Goal: Information Seeking & Learning: Learn about a topic

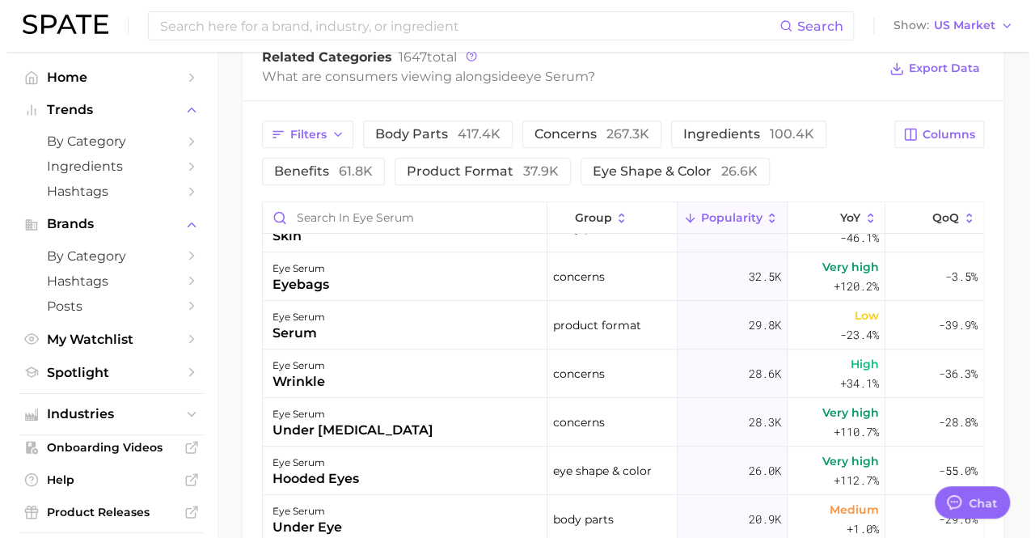
scroll to position [323, 0]
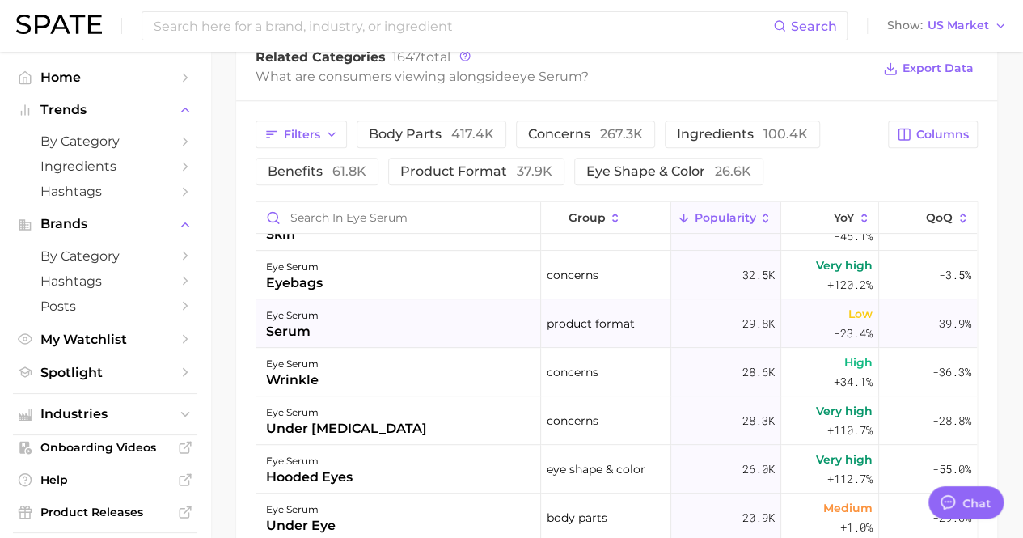
click at [441, 327] on div "eye serum serum" at bounding box center [398, 323] width 285 height 48
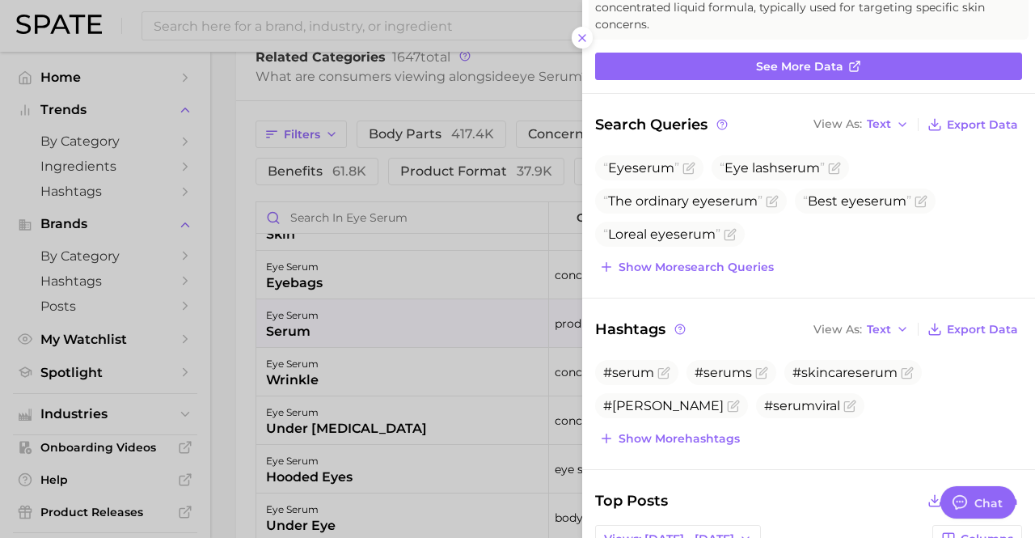
scroll to position [162, 0]
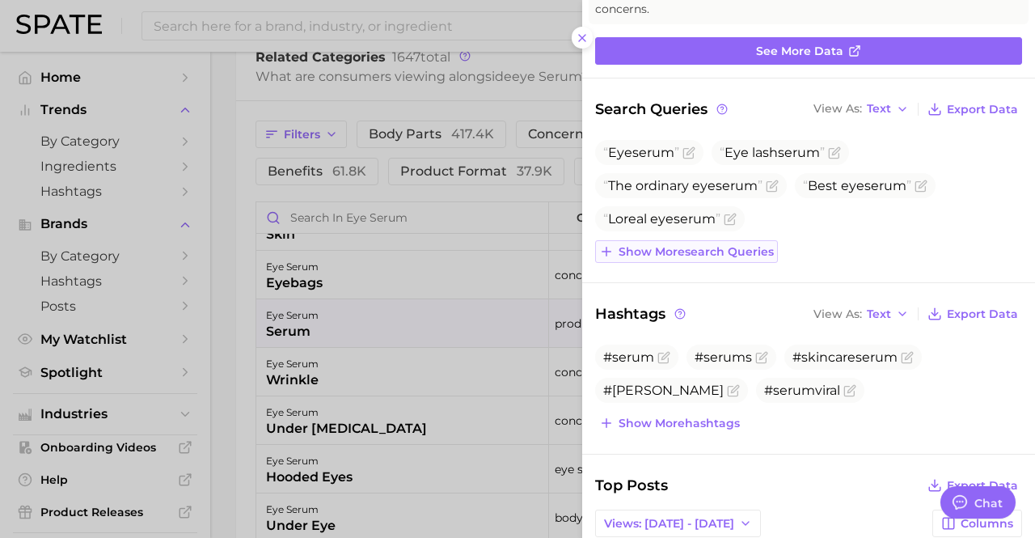
click at [709, 250] on span "Show more search queries" at bounding box center [695, 252] width 155 height 14
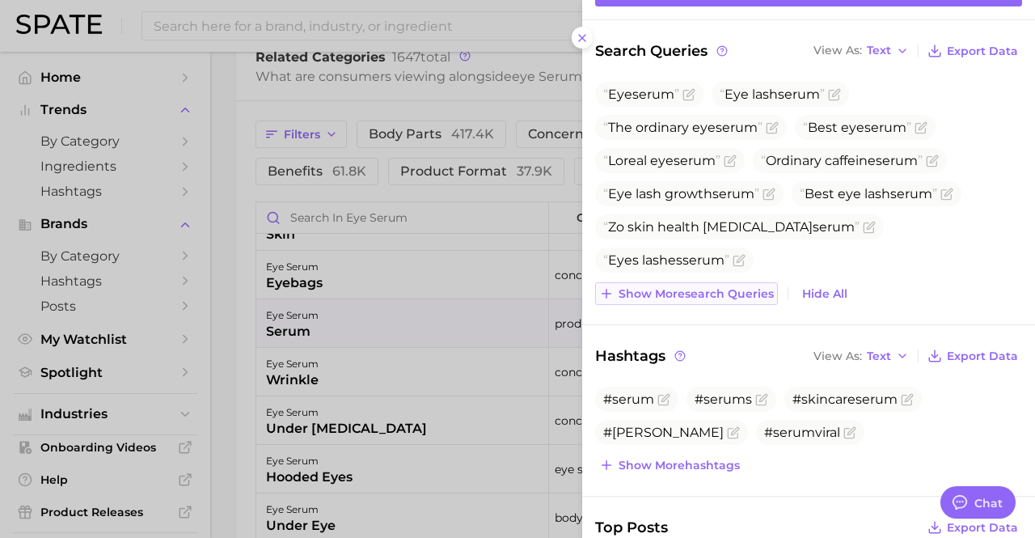
scroll to position [242, 0]
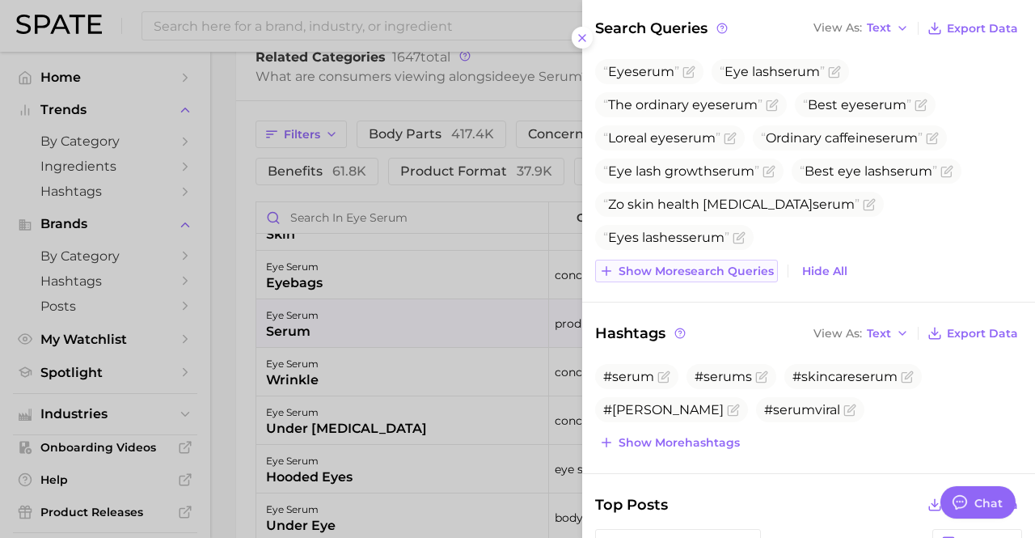
click at [666, 259] on button "Show more search queries" at bounding box center [686, 270] width 183 height 23
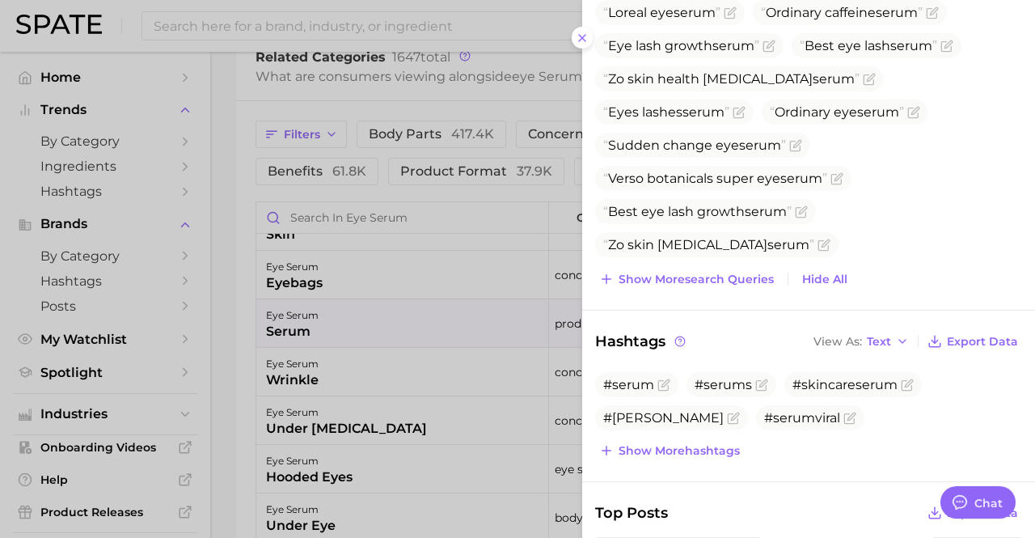
scroll to position [449, 0]
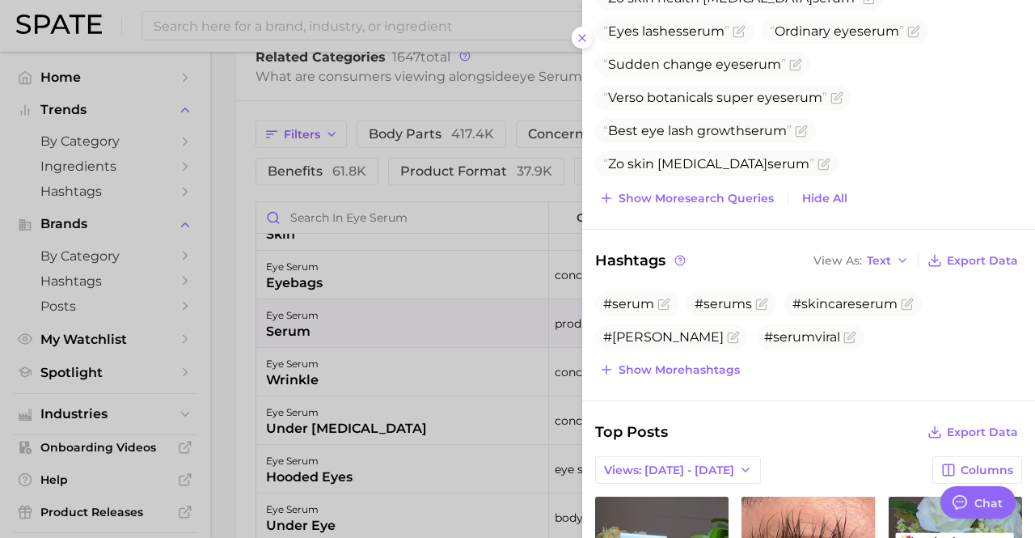
click at [733, 371] on span "Show more hashtags" at bounding box center [678, 370] width 121 height 14
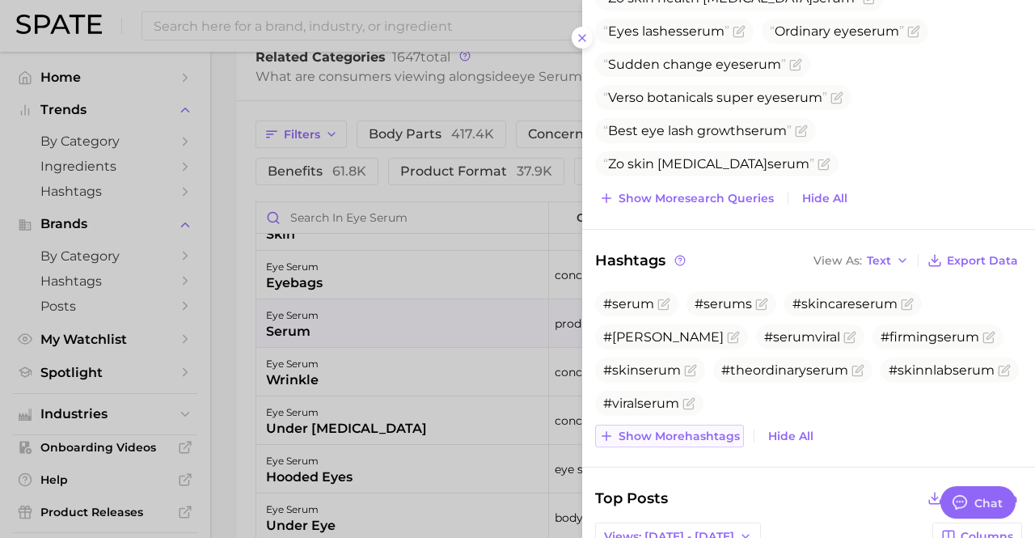
click at [729, 429] on span "Show more hashtags" at bounding box center [678, 436] width 121 height 14
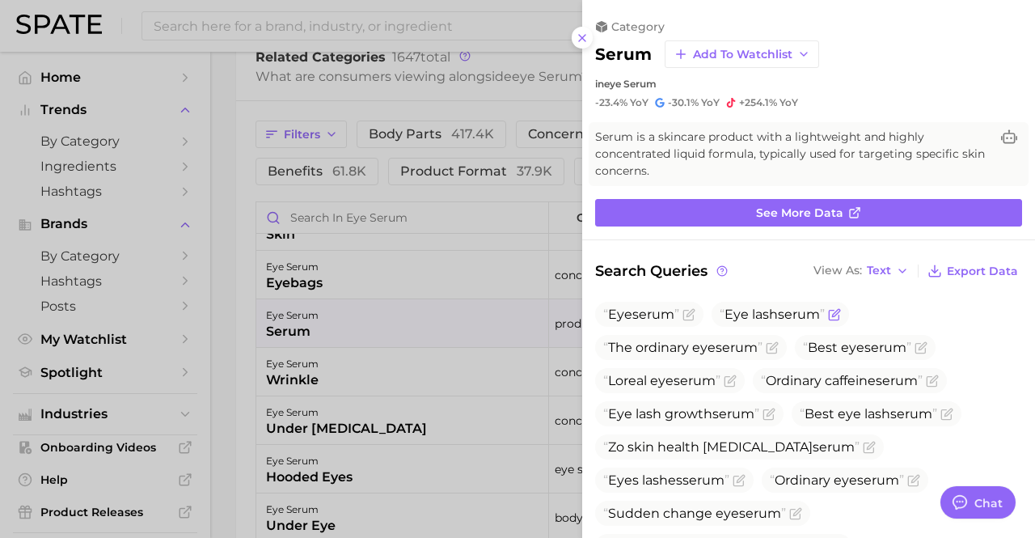
scroll to position [0, 0]
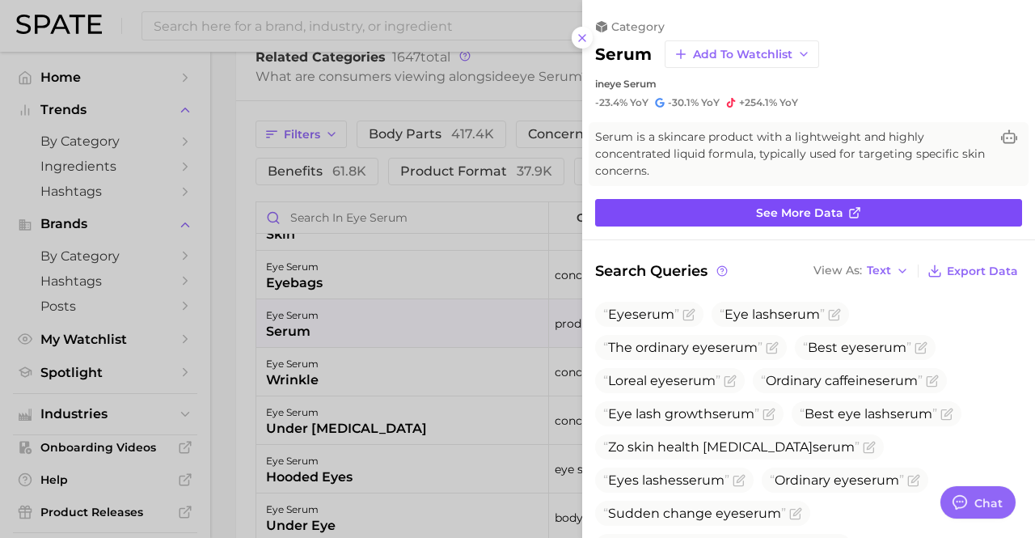
click at [758, 221] on link "See more data" at bounding box center [808, 212] width 427 height 27
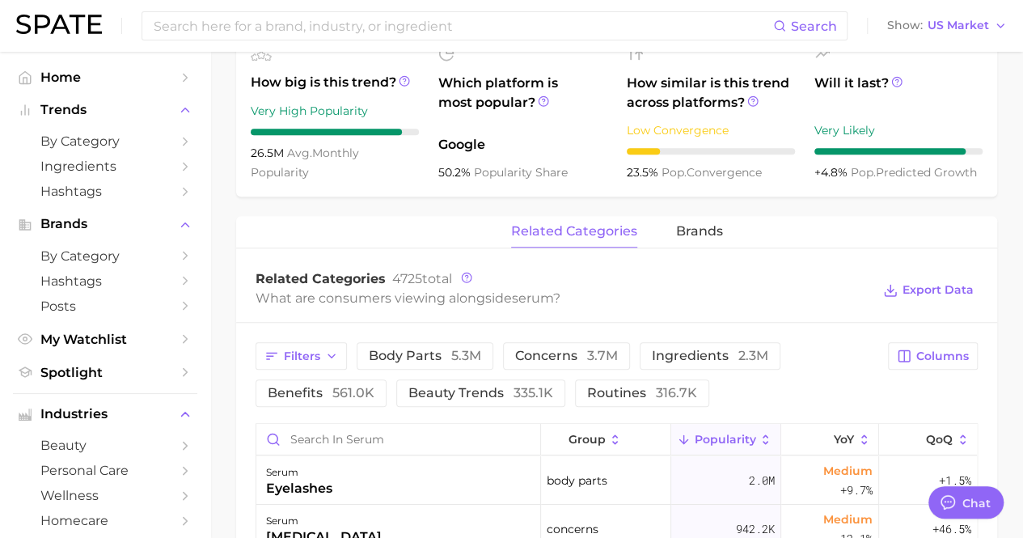
scroll to position [727, 0]
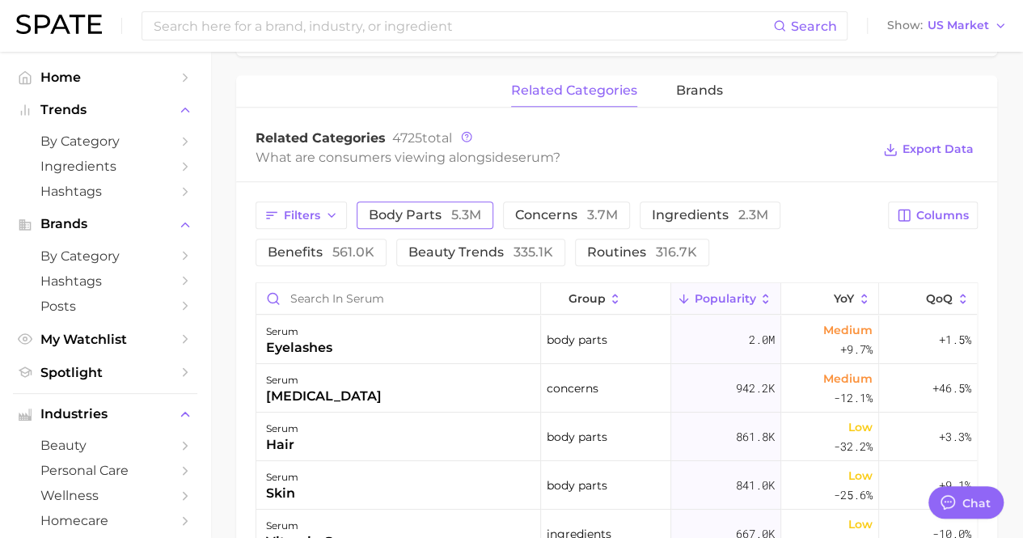
click at [463, 217] on span "5.3m" at bounding box center [466, 214] width 30 height 15
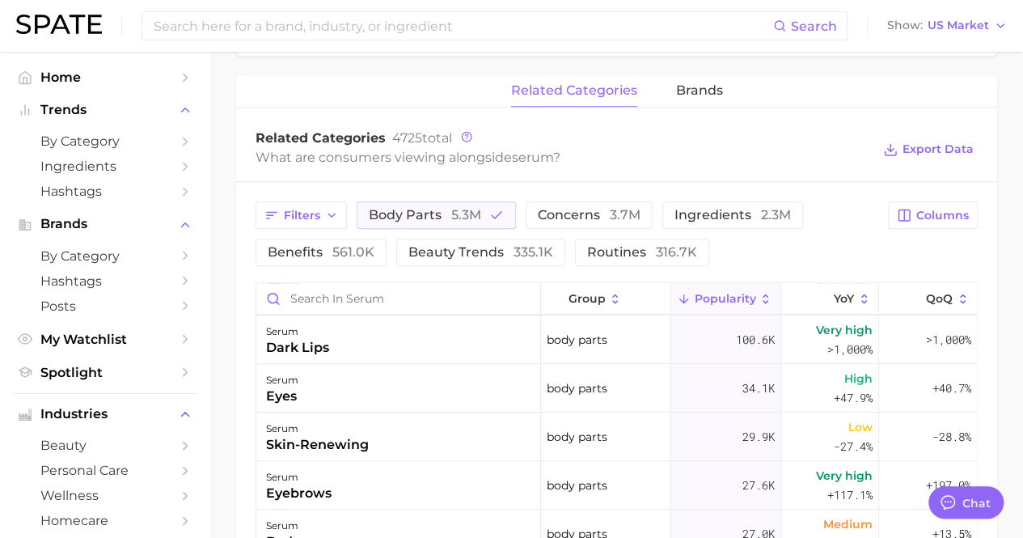
scroll to position [404, 0]
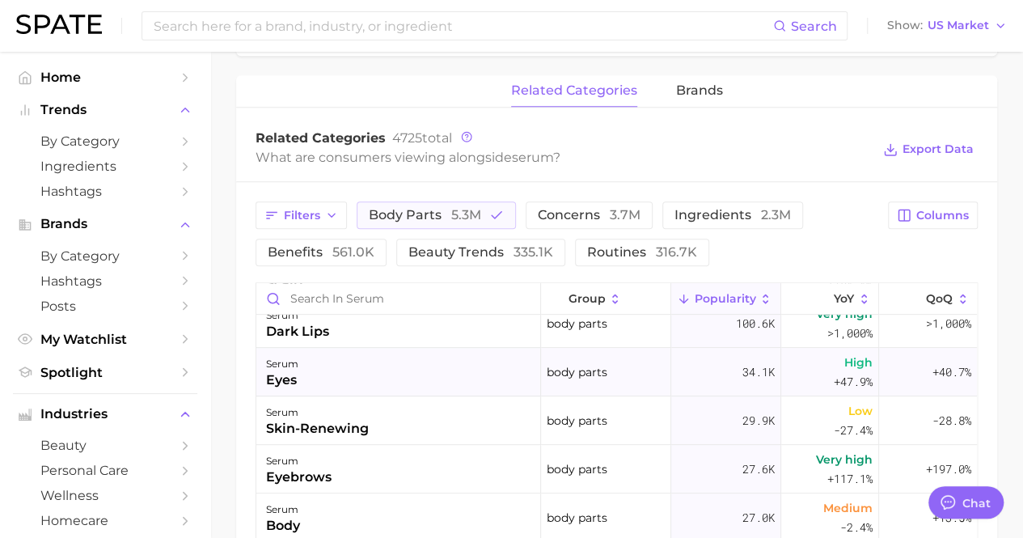
click at [506, 365] on div "serum eyes" at bounding box center [398, 372] width 285 height 48
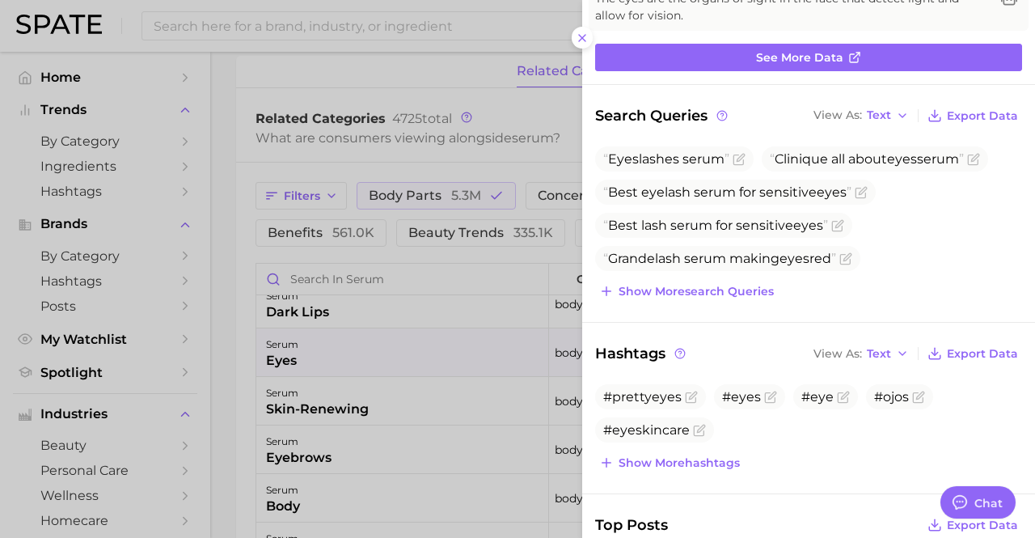
scroll to position [162, 0]
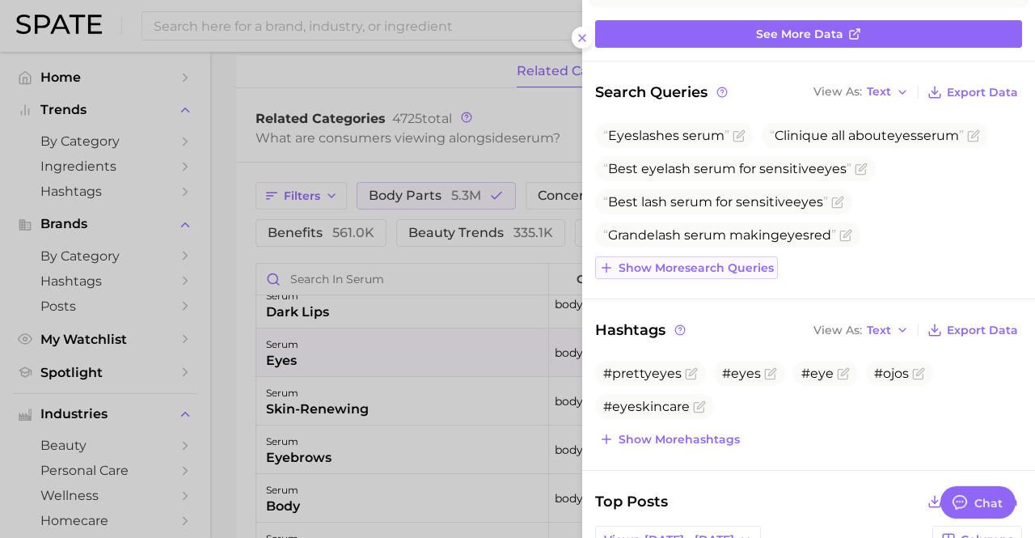
click at [712, 272] on button "Show more search queries" at bounding box center [686, 267] width 183 height 23
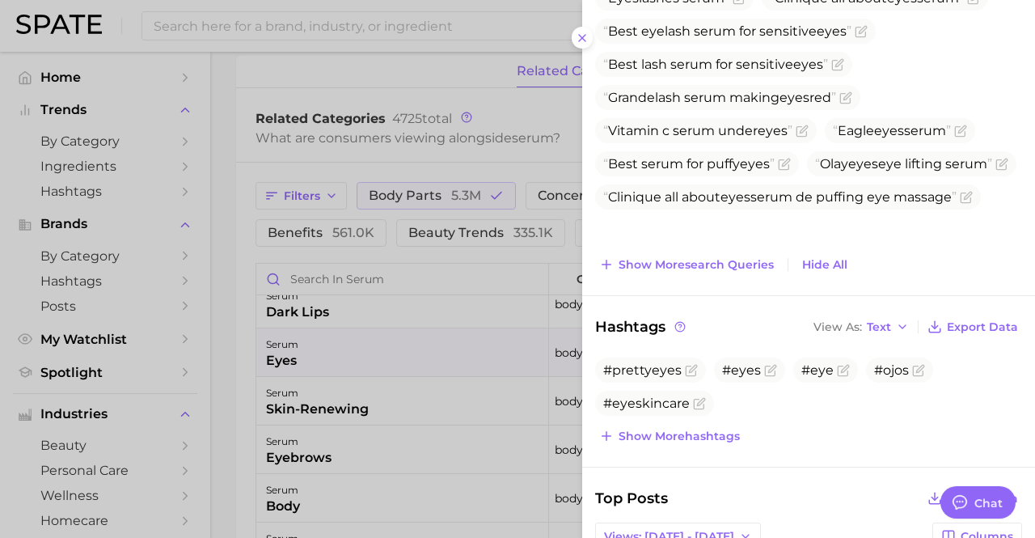
scroll to position [323, 0]
